Goal: Information Seeking & Learning: Obtain resource

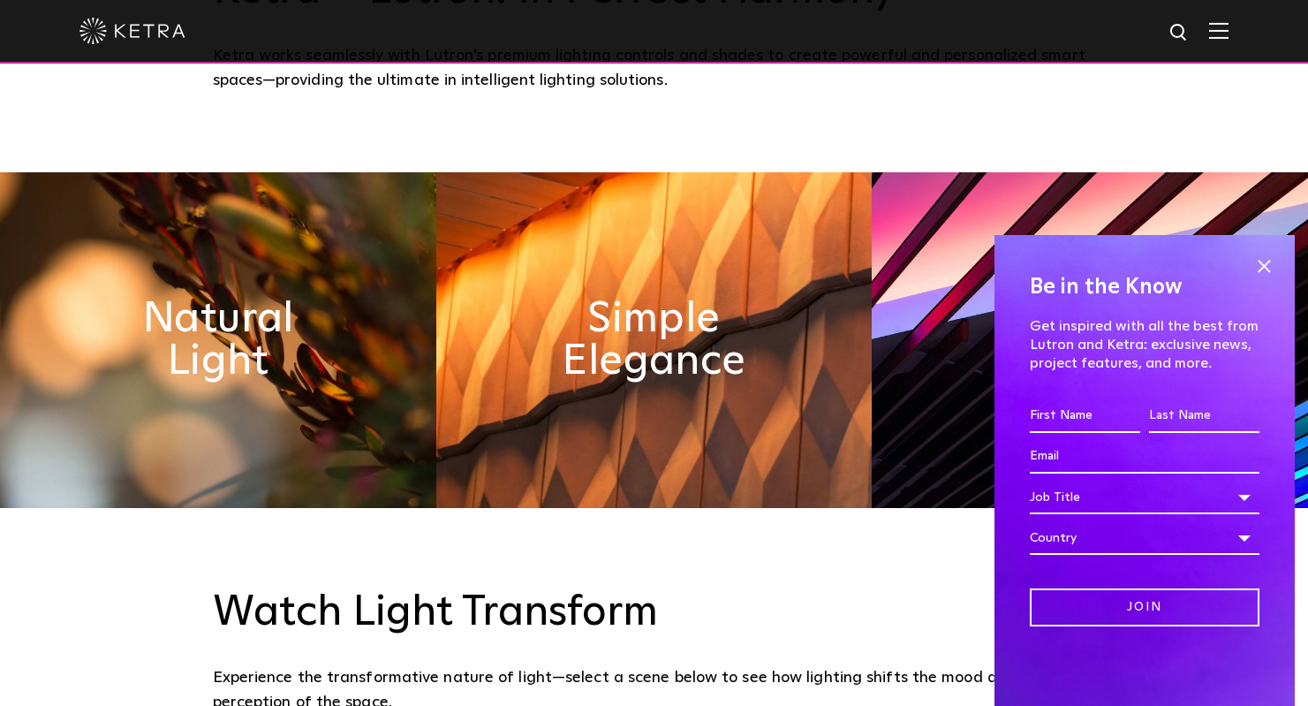
scroll to position [944, 0]
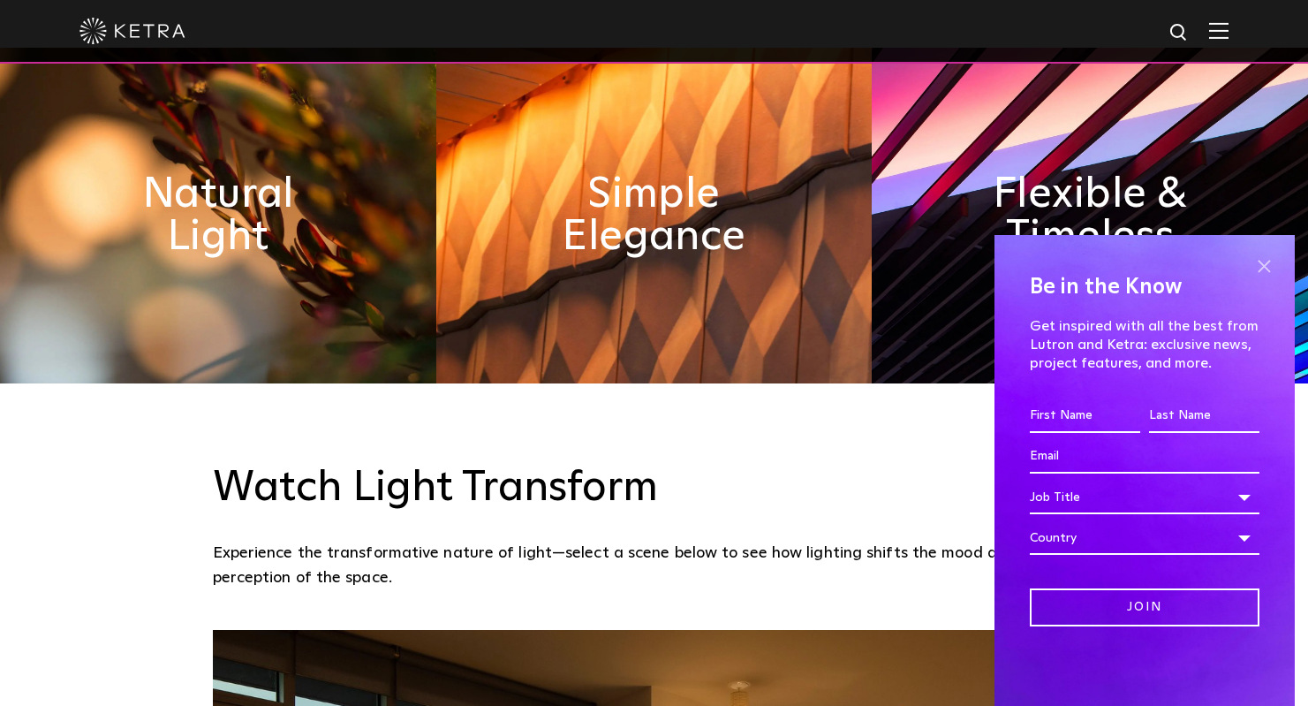
click at [1269, 267] on span at bounding box center [1264, 266] width 26 height 26
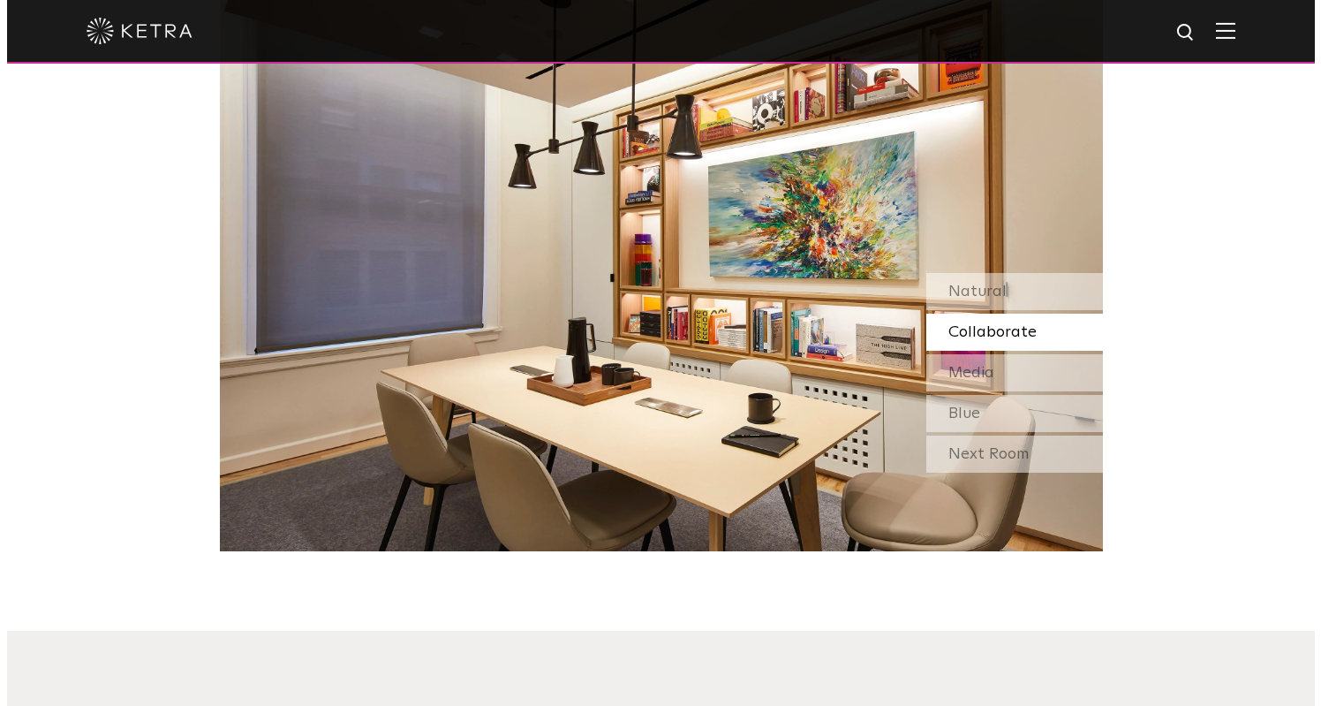
scroll to position [1176, 0]
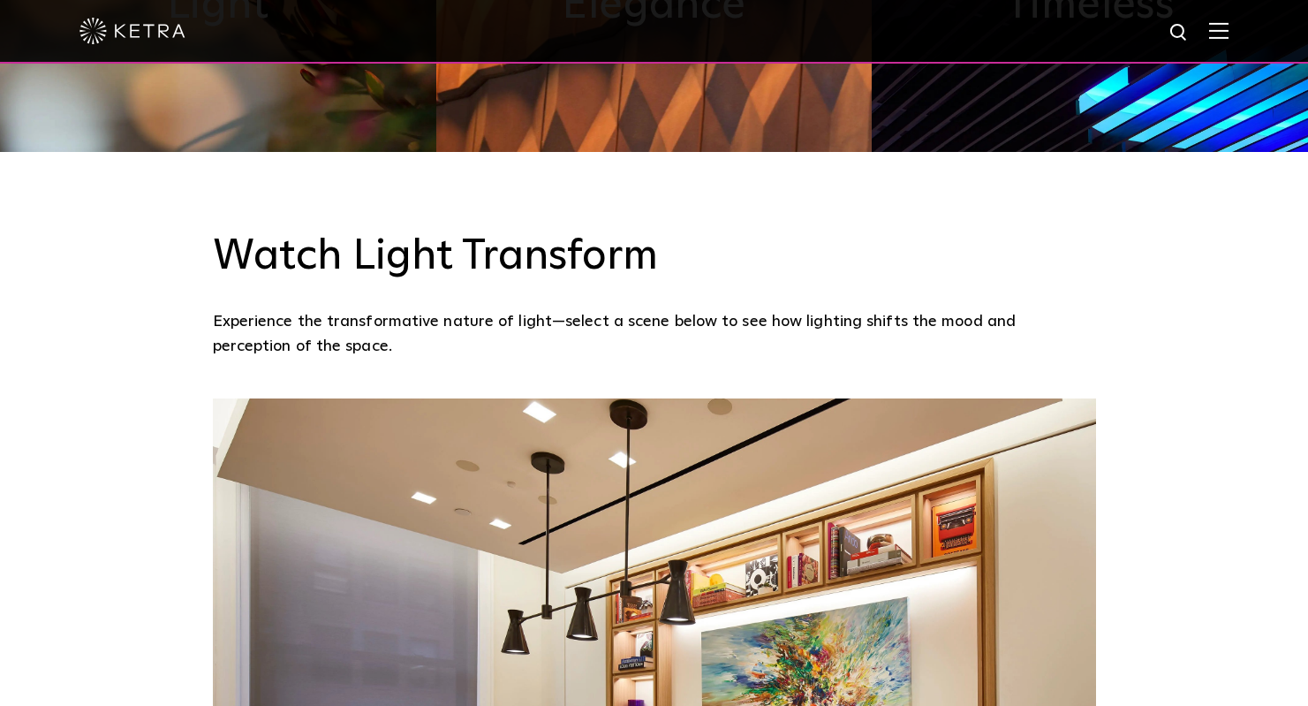
click at [1221, 33] on div at bounding box center [653, 31] width 1149 height 62
click at [1229, 32] on img at bounding box center [1218, 30] width 19 height 17
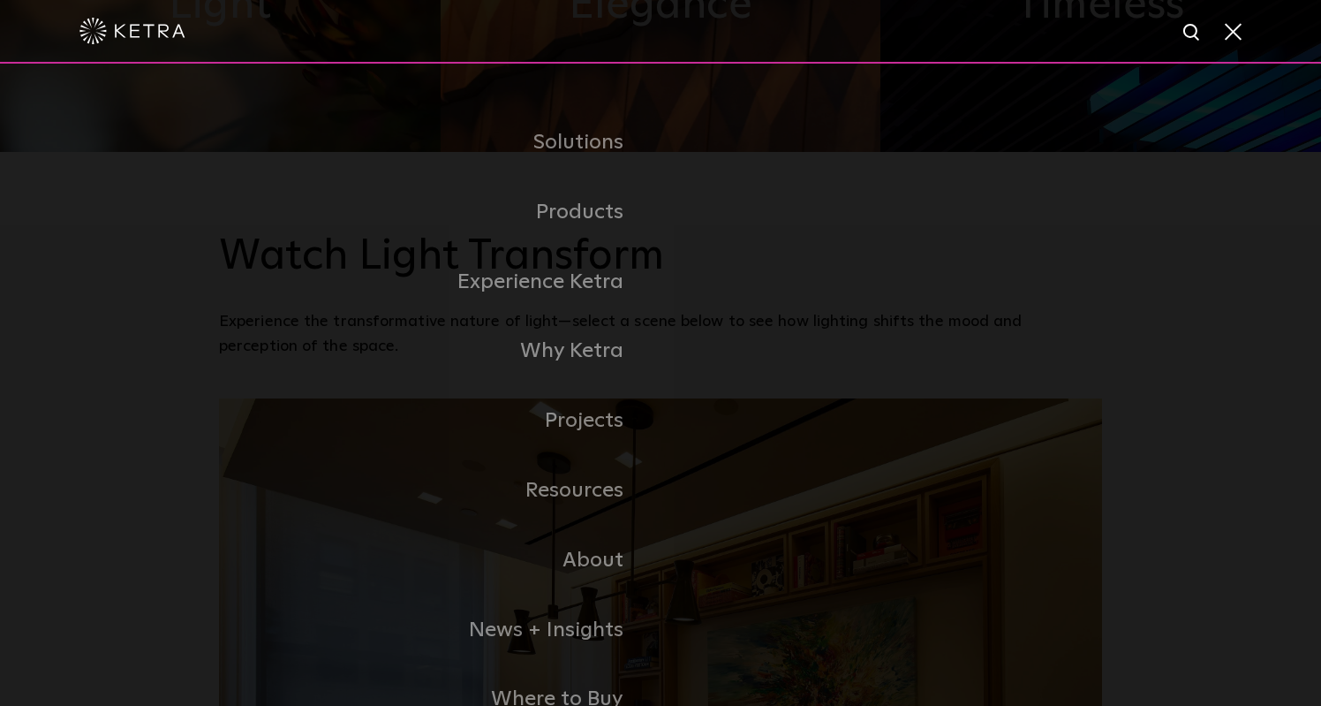
click at [601, 213] on link "Products" at bounding box center [440, 213] width 442 height 70
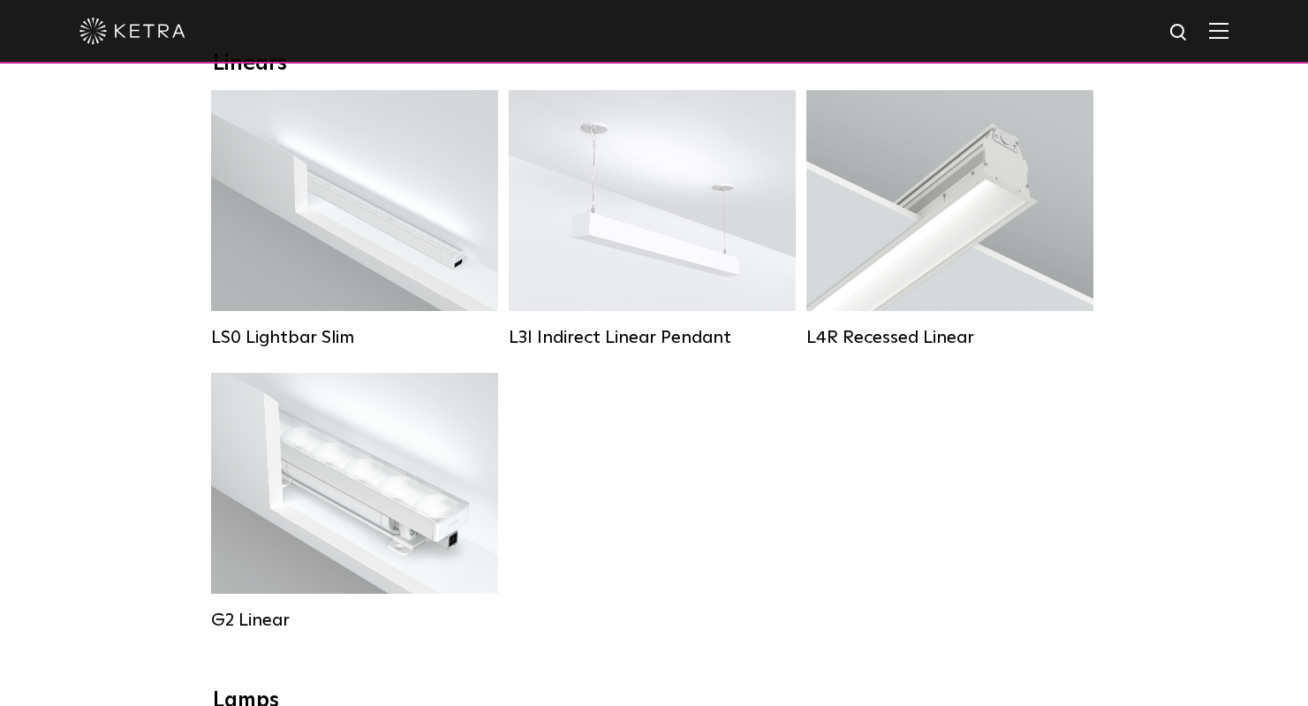
scroll to position [631, 0]
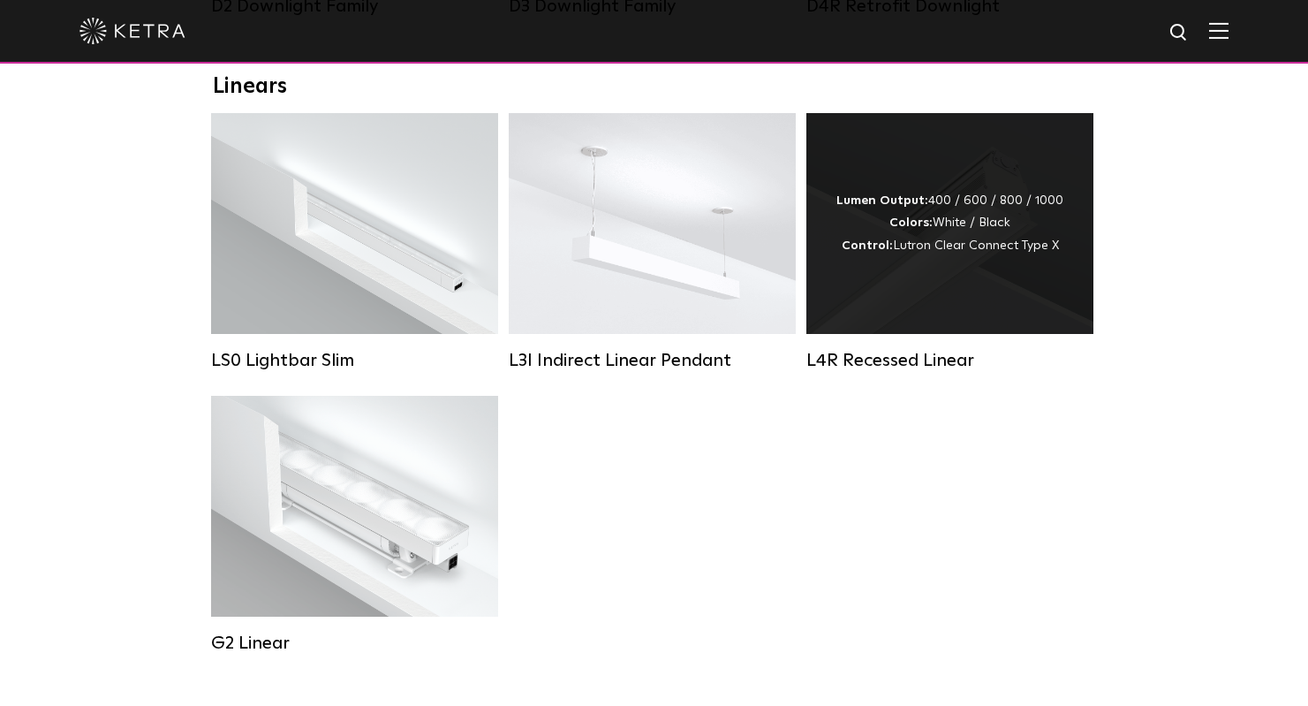
click at [922, 238] on div "Lumen Output: 400 / 600 / 800 / 1000 Colors: White / Black Control: Lutron Clea…" at bounding box center [949, 223] width 227 height 67
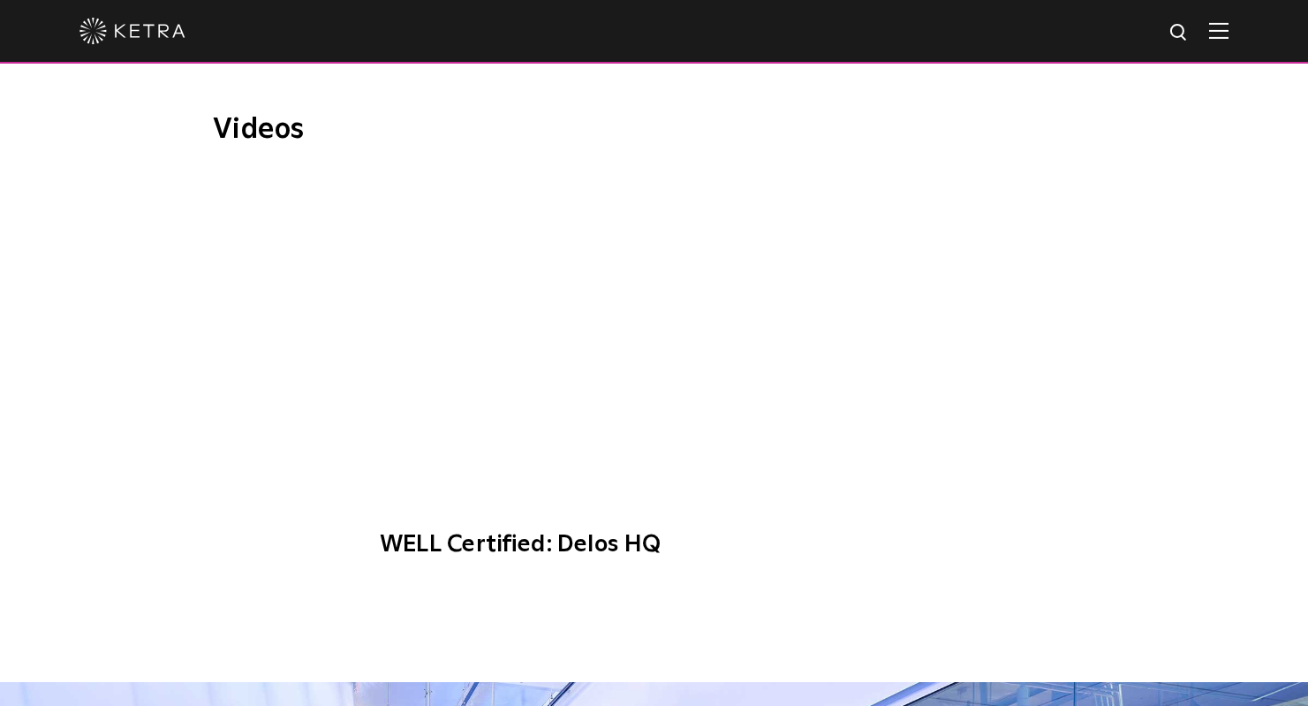
scroll to position [718, 0]
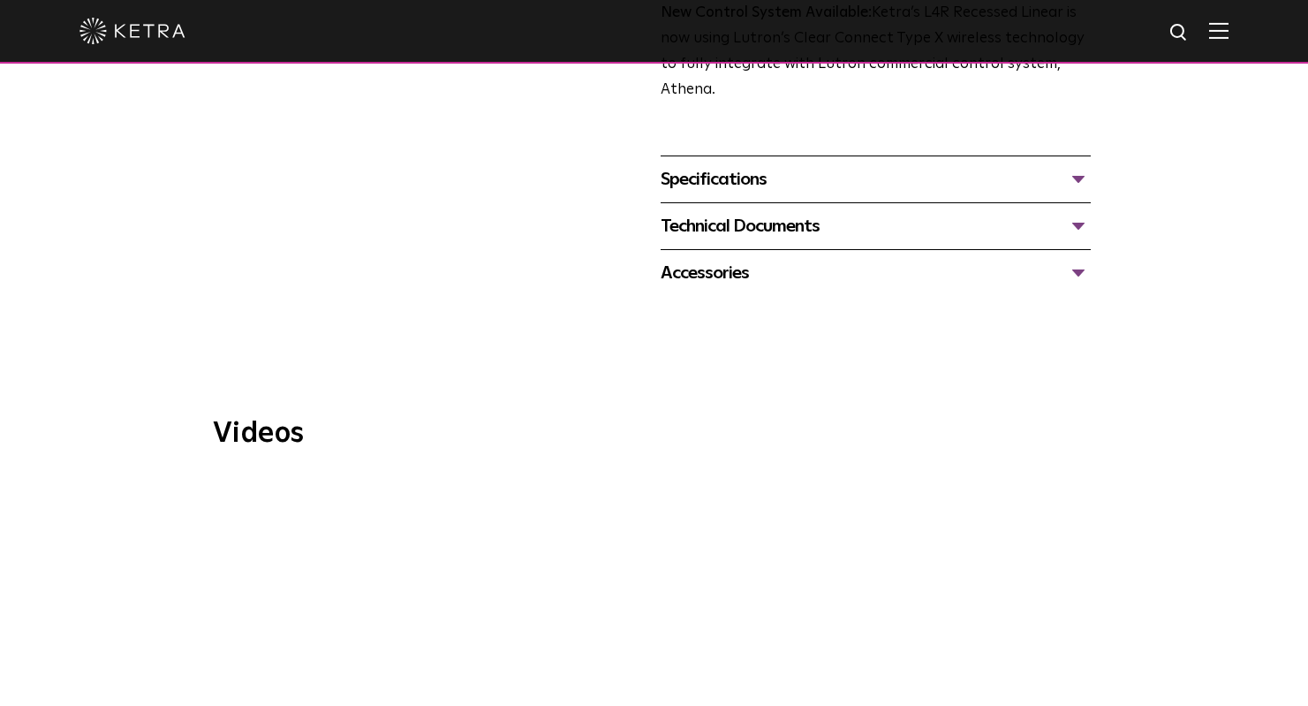
click at [815, 165] on div "Specifications" at bounding box center [876, 179] width 430 height 28
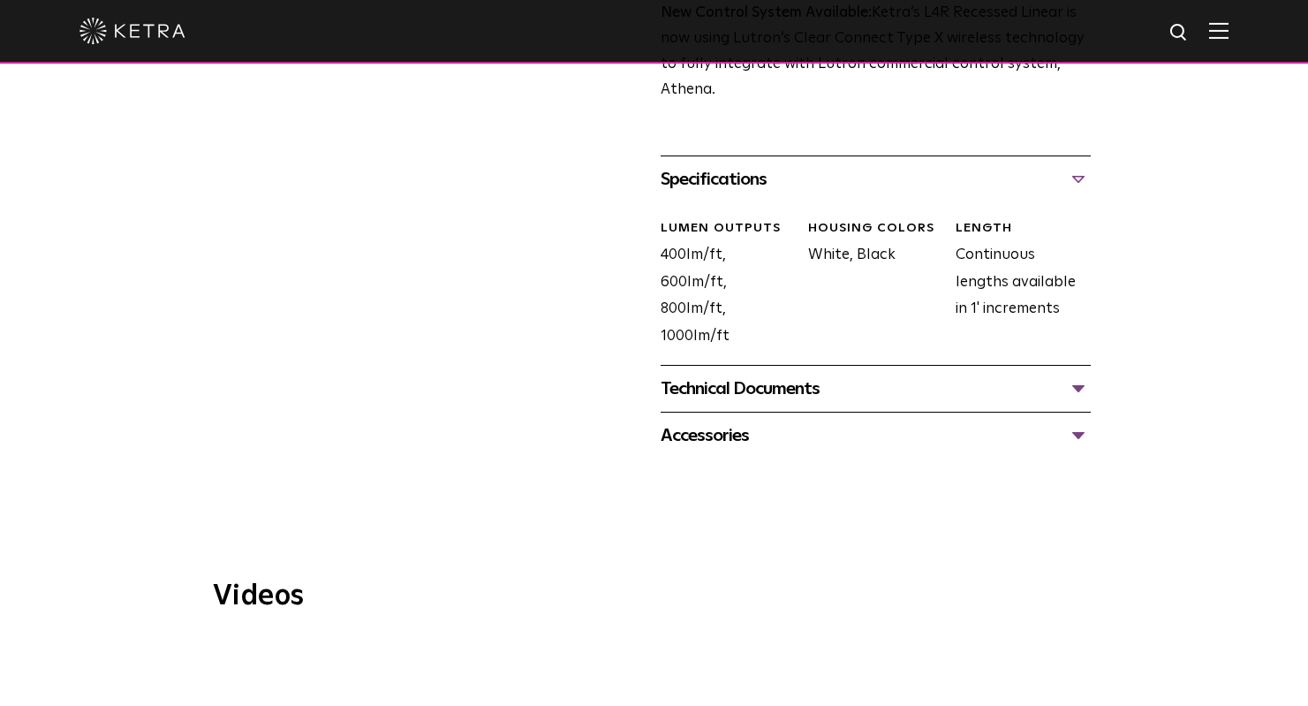
click at [1059, 374] on div "Technical Documents" at bounding box center [876, 388] width 430 height 28
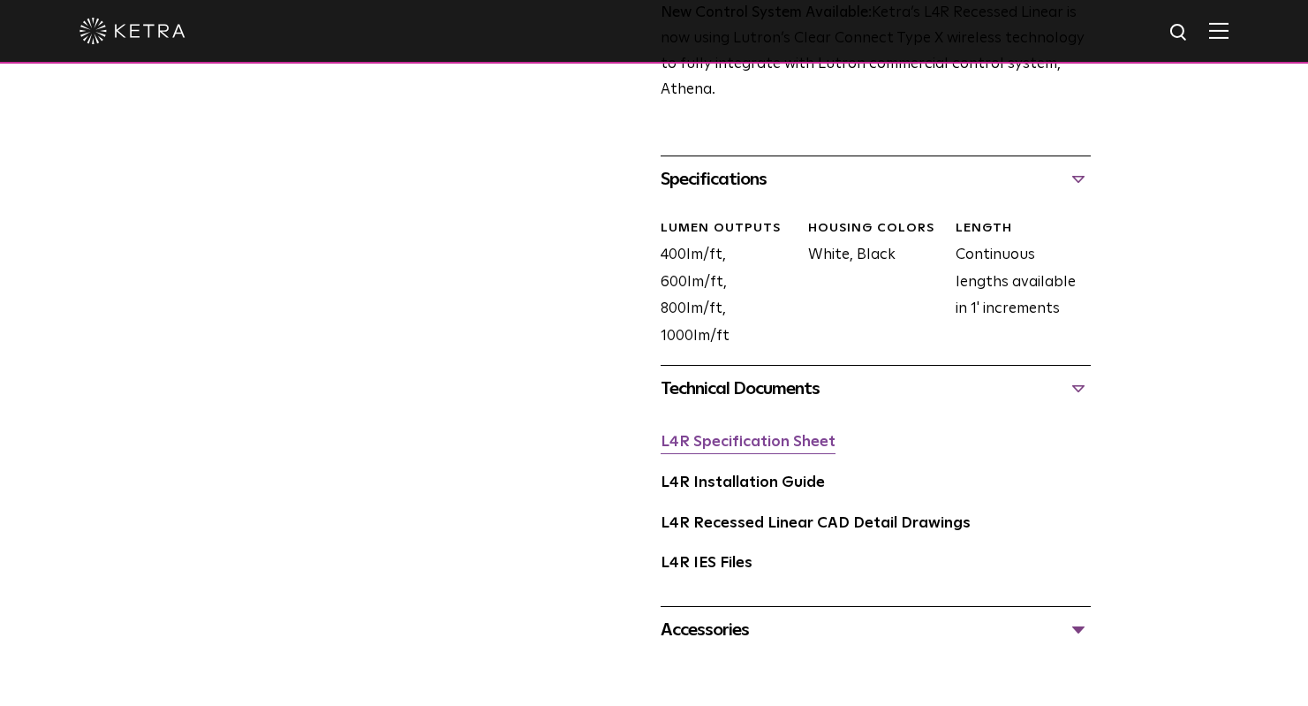
click at [793, 435] on link "L4R Specification Sheet" at bounding box center [748, 442] width 175 height 15
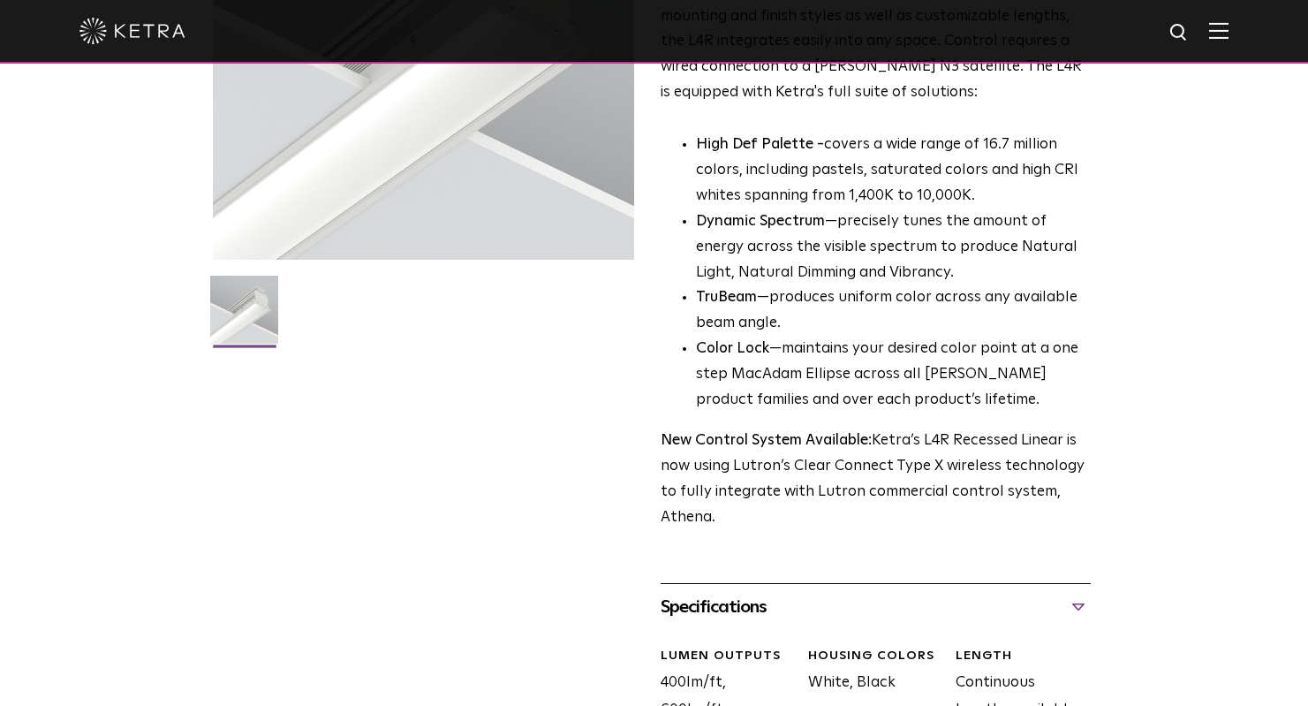
scroll to position [0, 0]
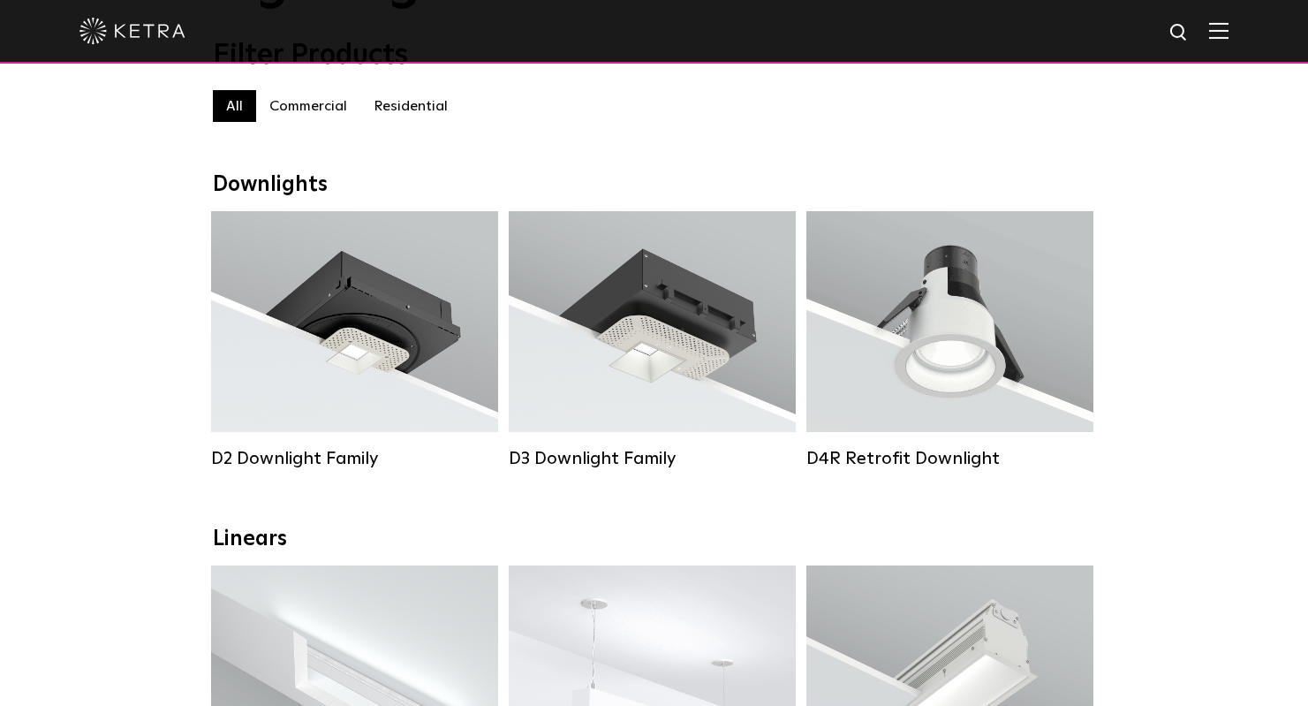
scroll to position [167, 0]
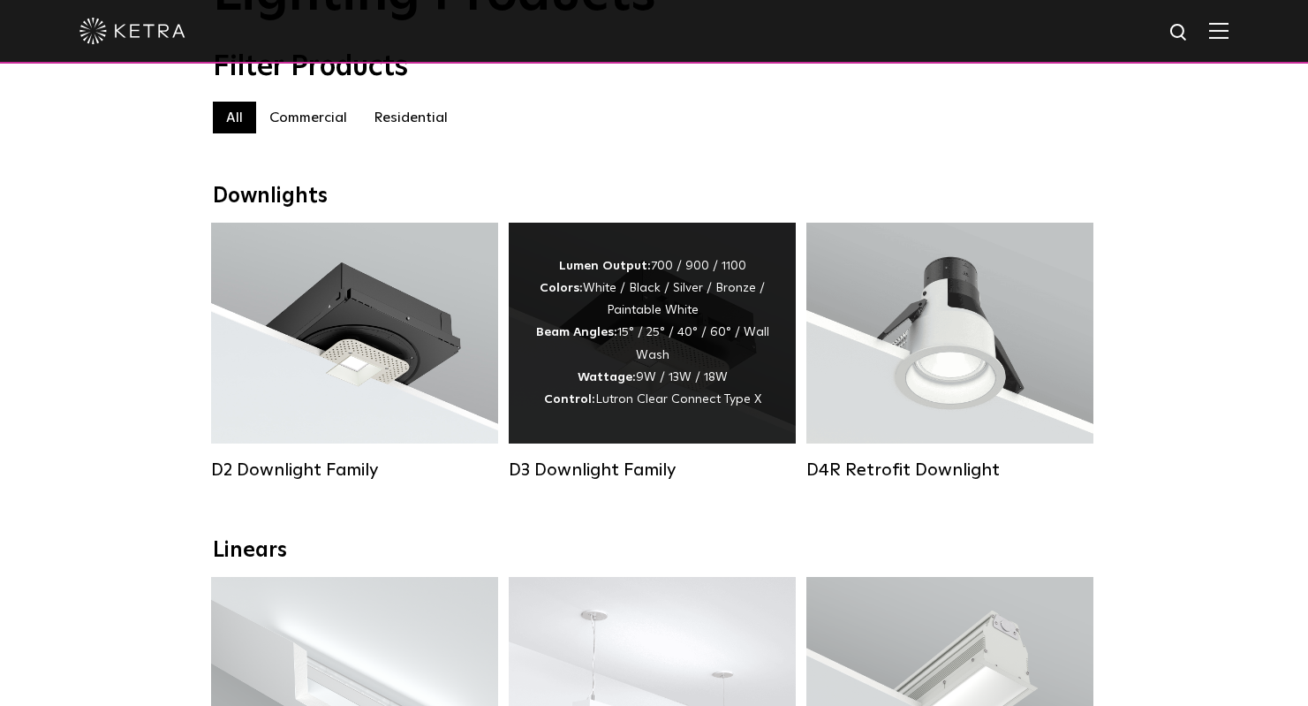
click at [667, 382] on div "Lumen Output: 700 / 900 / 1100 Colors: White / Black / Silver / Bronze / Painta…" at bounding box center [652, 332] width 234 height 155
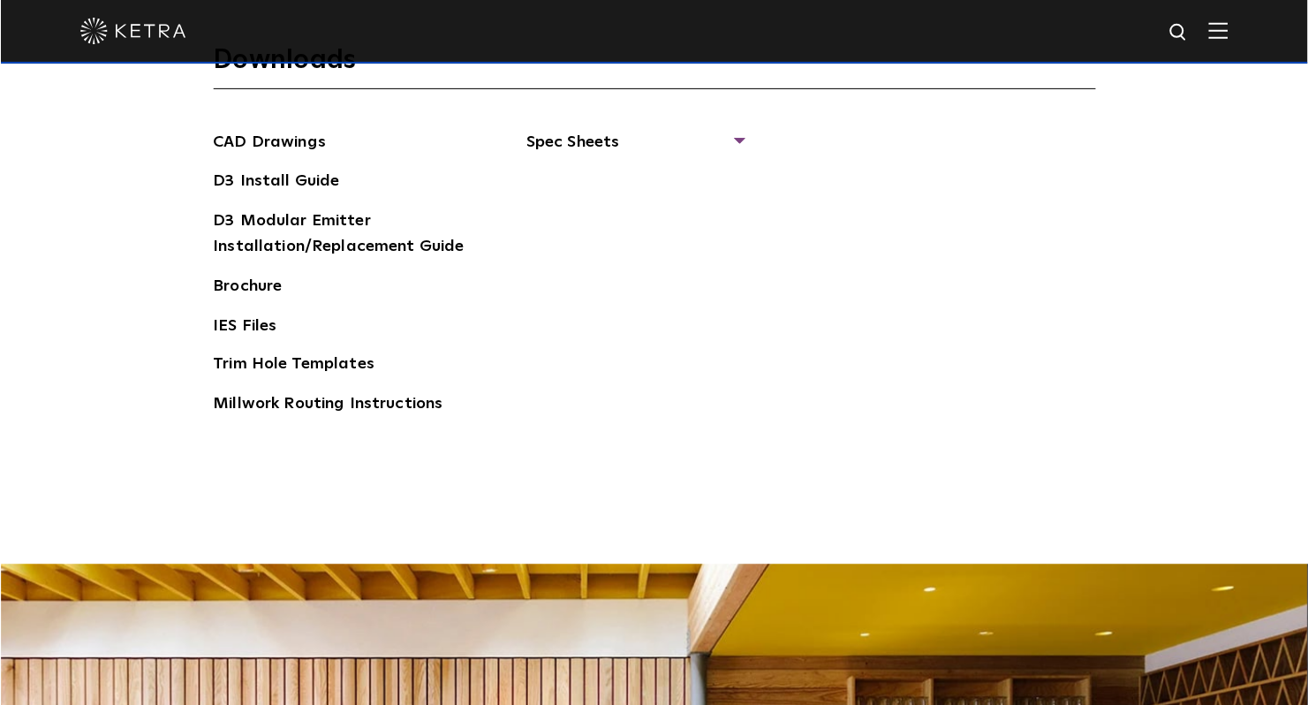
scroll to position [2575, 0]
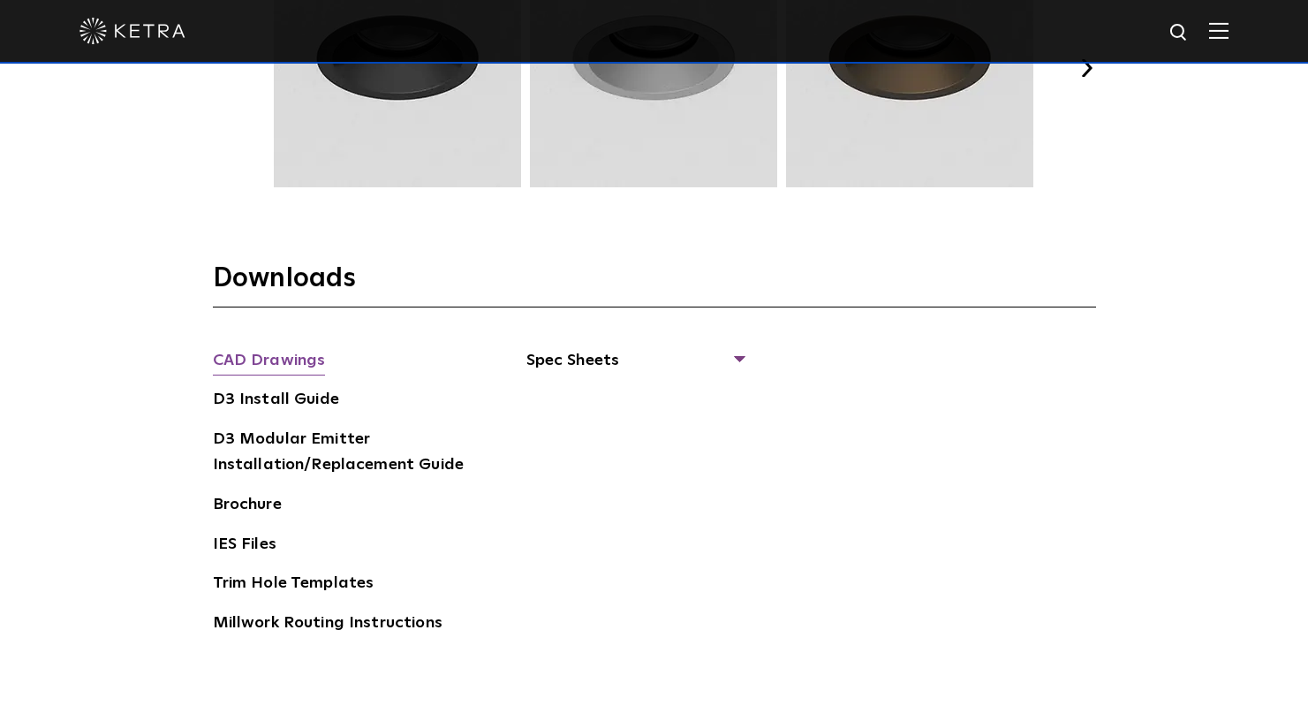
click at [265, 348] on link "CAD Drawings" at bounding box center [269, 362] width 113 height 28
